Goal: Task Accomplishment & Management: Complete application form

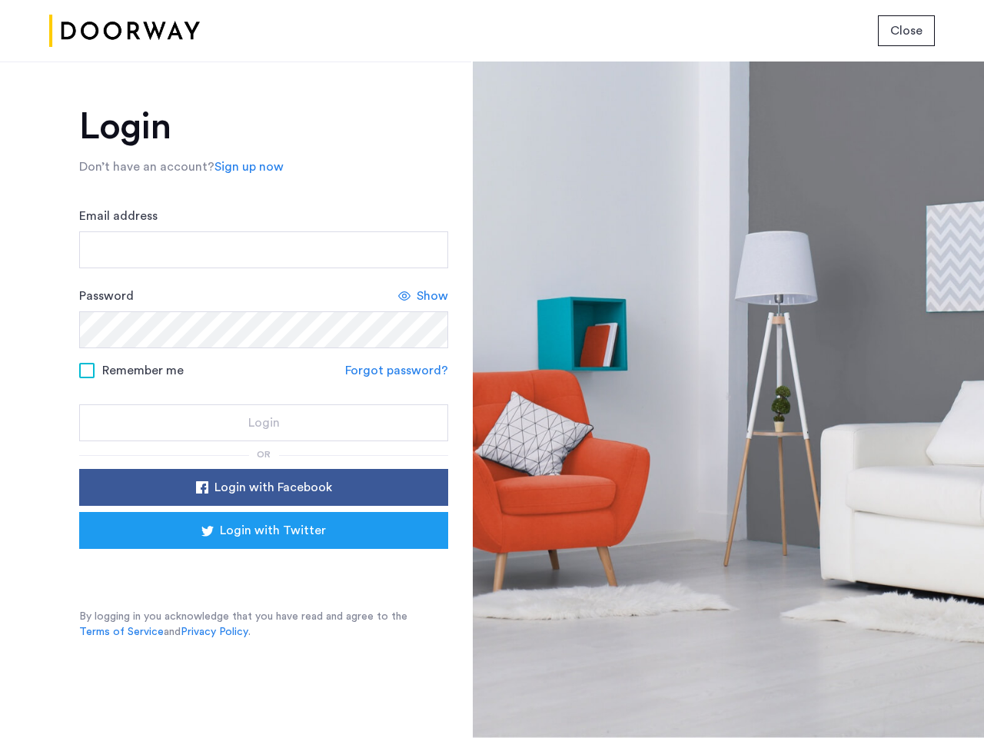
click at [907, 31] on span "Close" at bounding box center [907, 31] width 32 height 18
click at [245, 167] on link "Sign up now" at bounding box center [249, 167] width 69 height 18
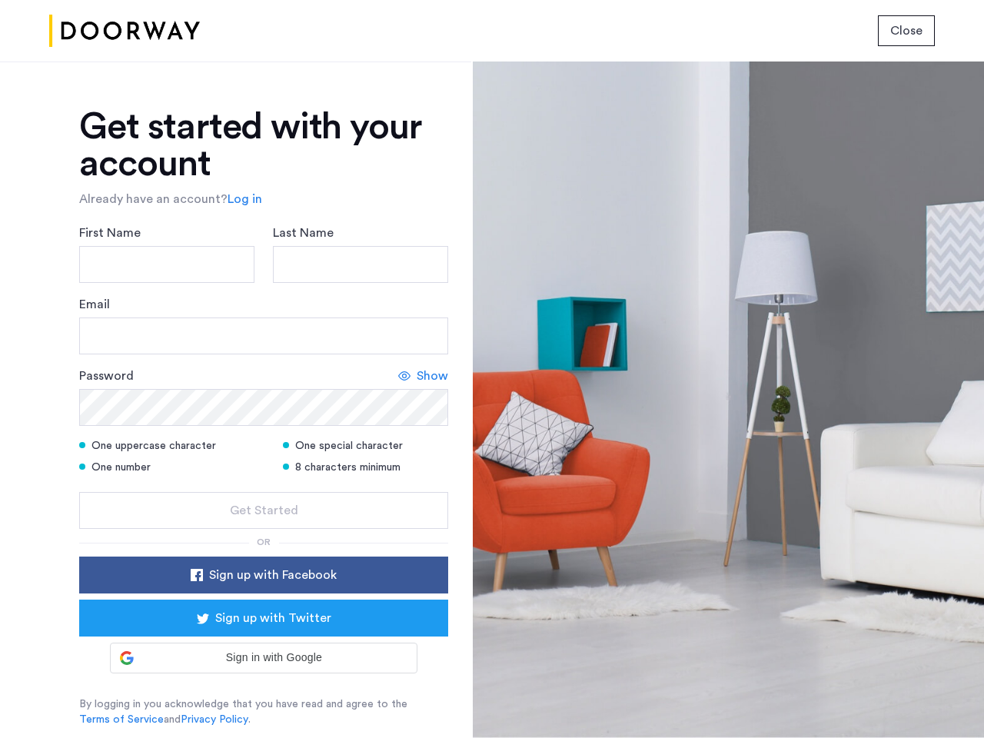
click at [424, 296] on div "Email" at bounding box center [263, 324] width 369 height 59
click at [399, 371] on icon at bounding box center [404, 376] width 12 height 12
click at [264, 488] on form "First Name Last Name Email Password Show One uppercase character One special ch…" at bounding box center [263, 376] width 369 height 305
click at [264, 531] on div "Get started with your account Already have an account? Log in First Name Last N…" at bounding box center [263, 417] width 369 height 619
